Goal: Find specific page/section: Find specific page/section

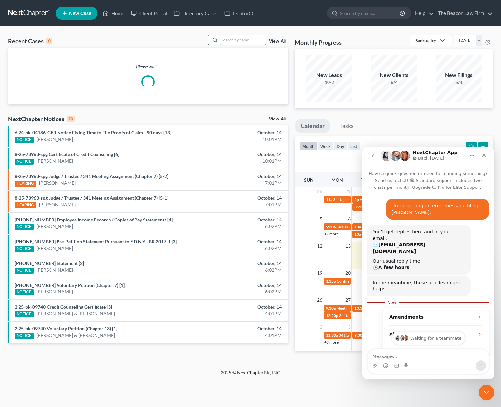
click at [243, 37] on input "search" at bounding box center [243, 40] width 46 height 10
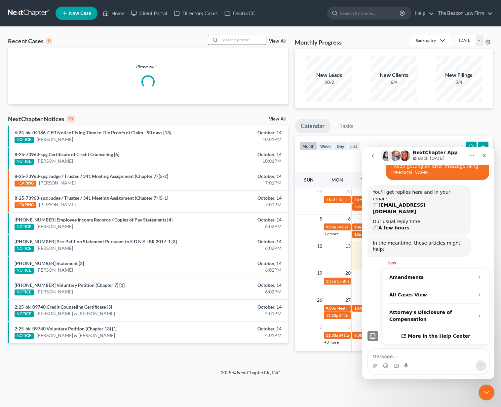
paste input "[PERSON_NAME]"
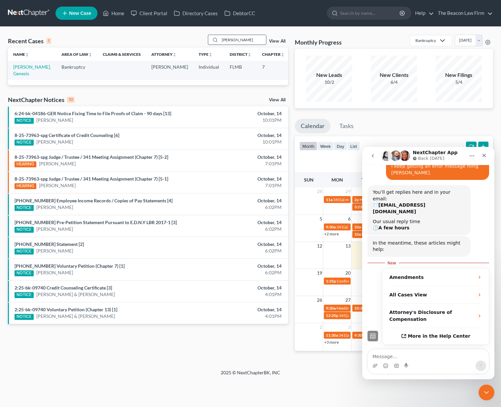
type input "[PERSON_NAME]"
click at [18, 72] on link "[PERSON_NAME], Genesis" at bounding box center [32, 70] width 38 height 12
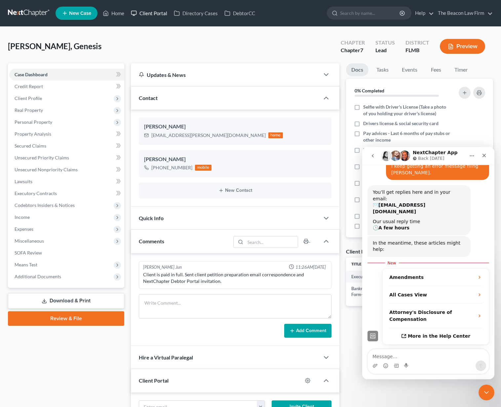
click at [157, 14] on link "Client Portal" at bounding box center [148, 13] width 43 height 12
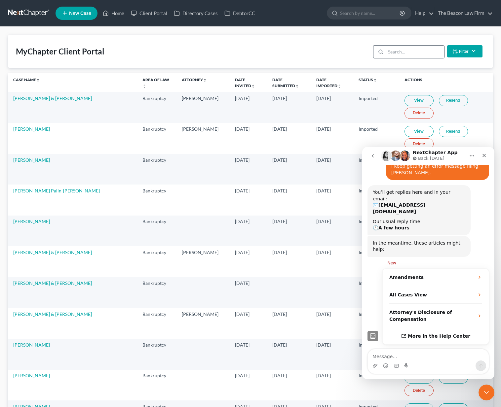
click at [396, 54] on input "search" at bounding box center [414, 52] width 58 height 13
paste input "[PERSON_NAME]"
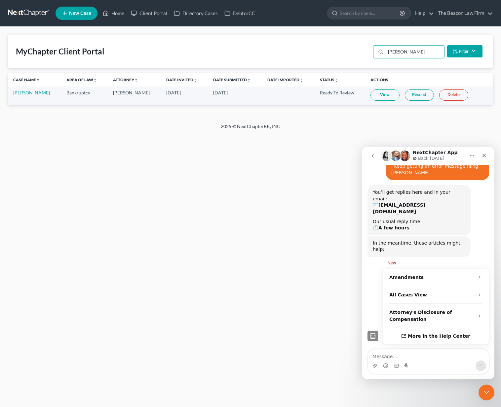
type input "[PERSON_NAME]"
click at [371, 94] on link "View" at bounding box center [384, 94] width 29 height 11
